Goal: Information Seeking & Learning: Find specific fact

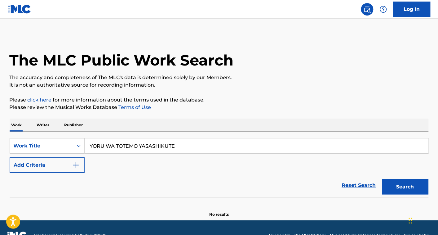
type input "YORU WA TOTEMO YASASHIKUTE"
click at [402, 182] on button "Search" at bounding box center [405, 187] width 47 height 16
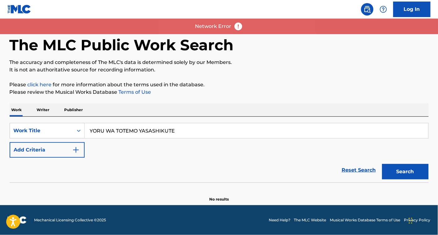
scroll to position [15, 0]
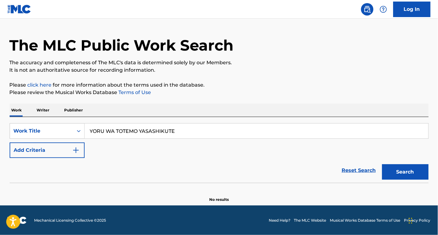
click at [413, 171] on button "Search" at bounding box center [405, 172] width 47 height 16
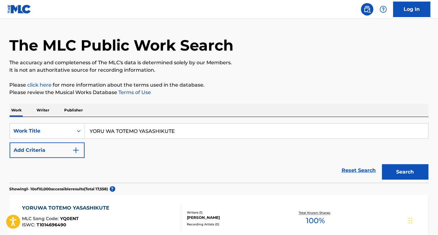
click at [233, 203] on div "YORUWA [PERSON_NAME] MLC Song Code : YQ0ENT ISWC : T1014696490 Writers ( 1 ) [P…" at bounding box center [219, 218] width 419 height 47
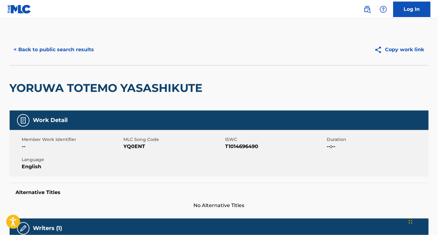
click at [82, 46] on button "< Back to public search results" at bounding box center [54, 50] width 89 height 16
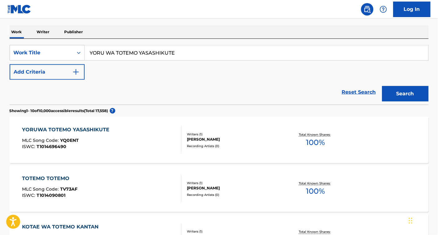
scroll to position [92, 0]
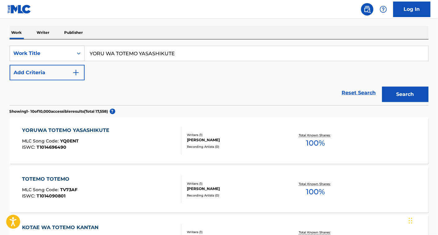
click at [122, 140] on div "YORUWA TOTEMO YASASHIKUTE MLC Song Code : YQ0ENT ISWC : T1014696490" at bounding box center [101, 140] width 159 height 28
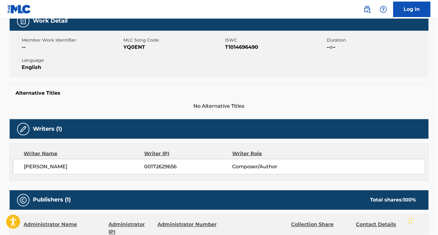
scroll to position [98, 0]
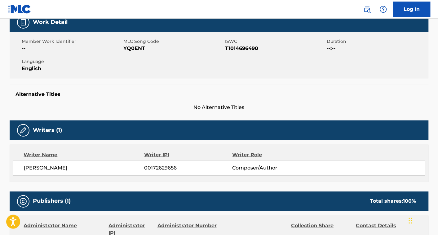
click at [131, 46] on span "YQ0ENT" at bounding box center [174, 48] width 100 height 7
click at [131, 47] on span "YQ0ENT" at bounding box center [174, 48] width 100 height 7
copy span "YQ0ENT"
click at [110, 98] on div "Alternative Titles No Alternative Titles" at bounding box center [219, 98] width 419 height 26
